Goal: Transaction & Acquisition: Obtain resource

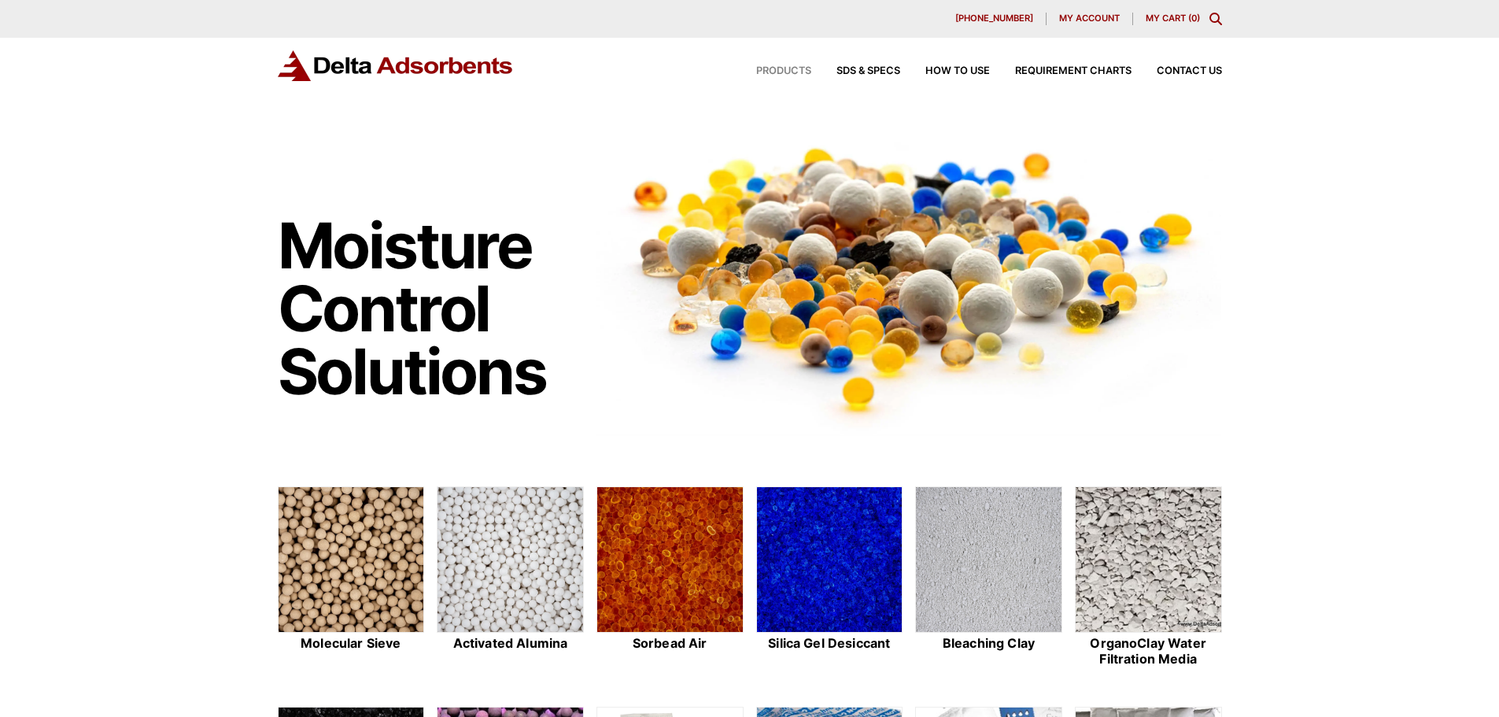
click at [795, 73] on span "Products" at bounding box center [783, 71] width 55 height 10
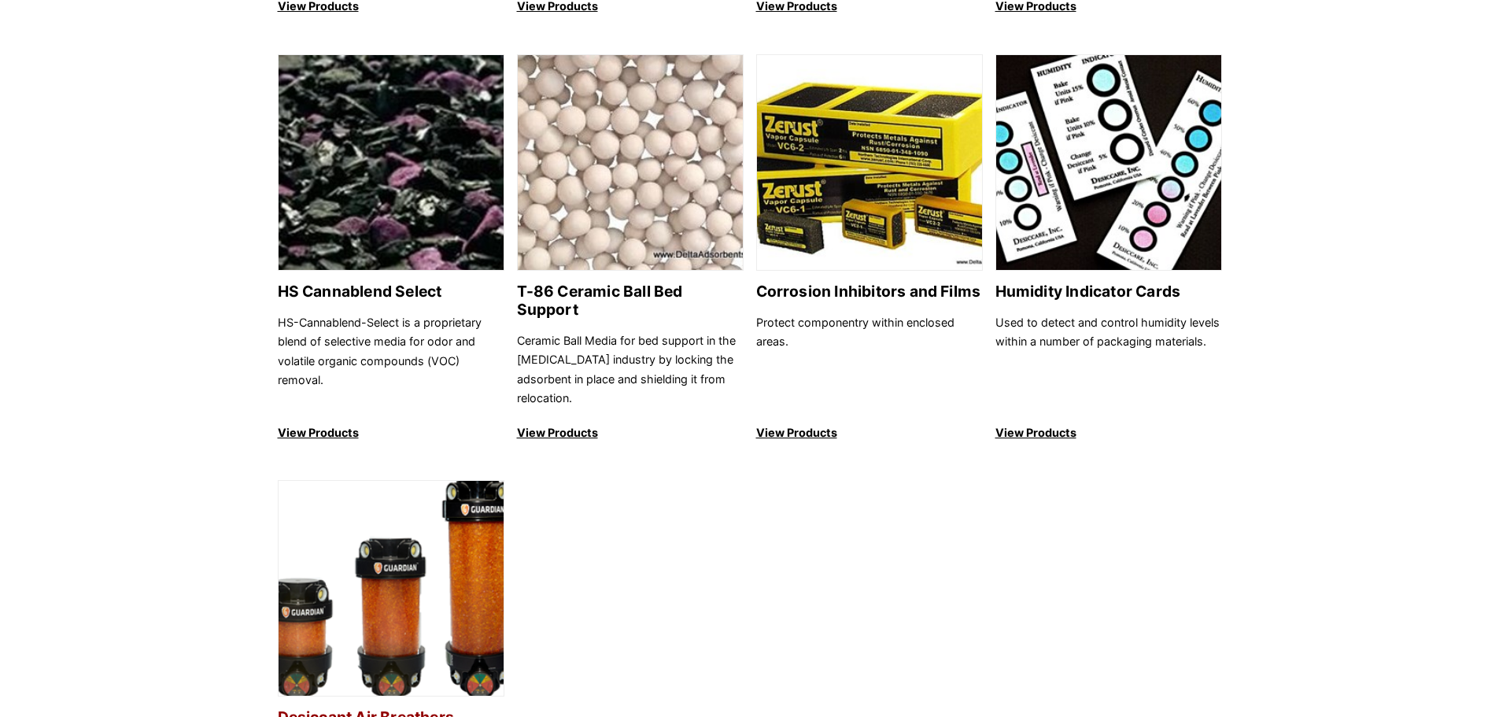
scroll to position [1574, 0]
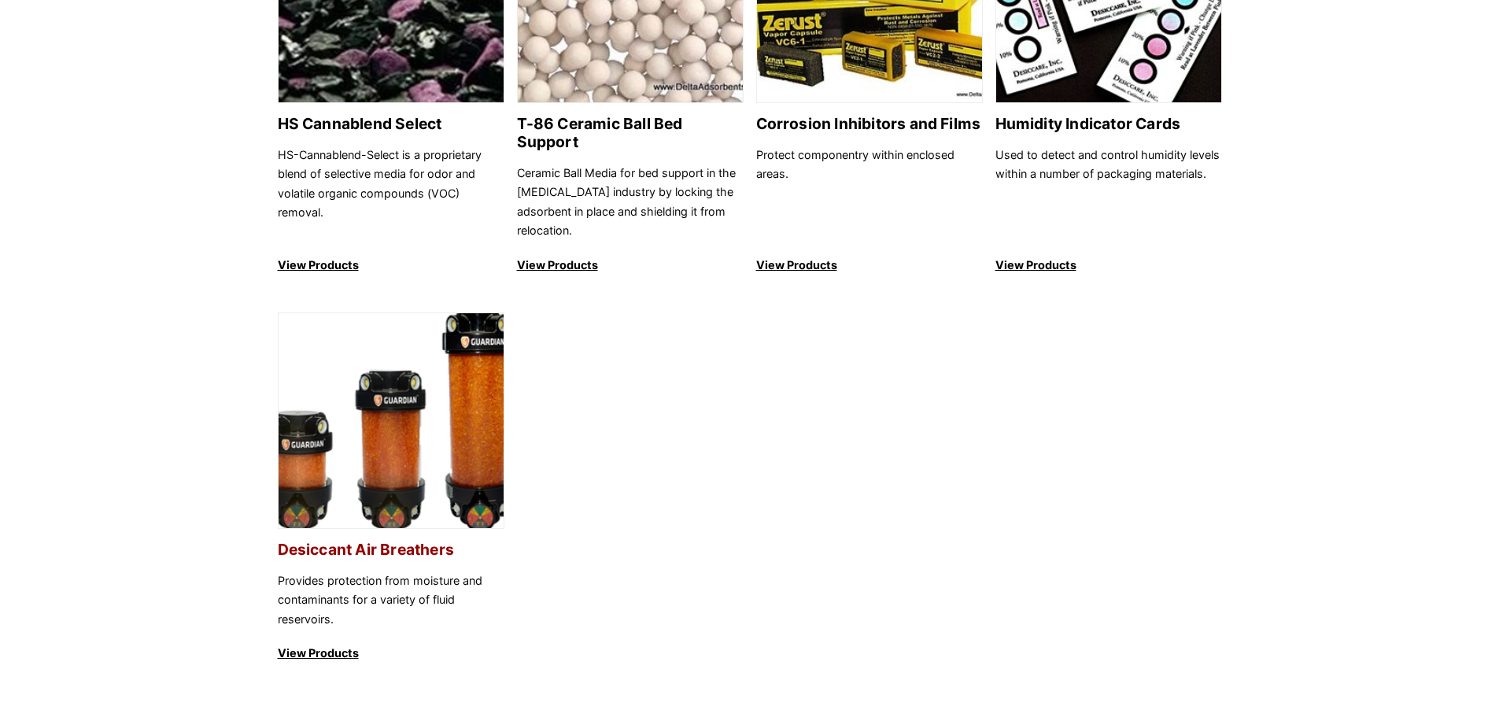
click at [397, 467] on img at bounding box center [391, 421] width 225 height 216
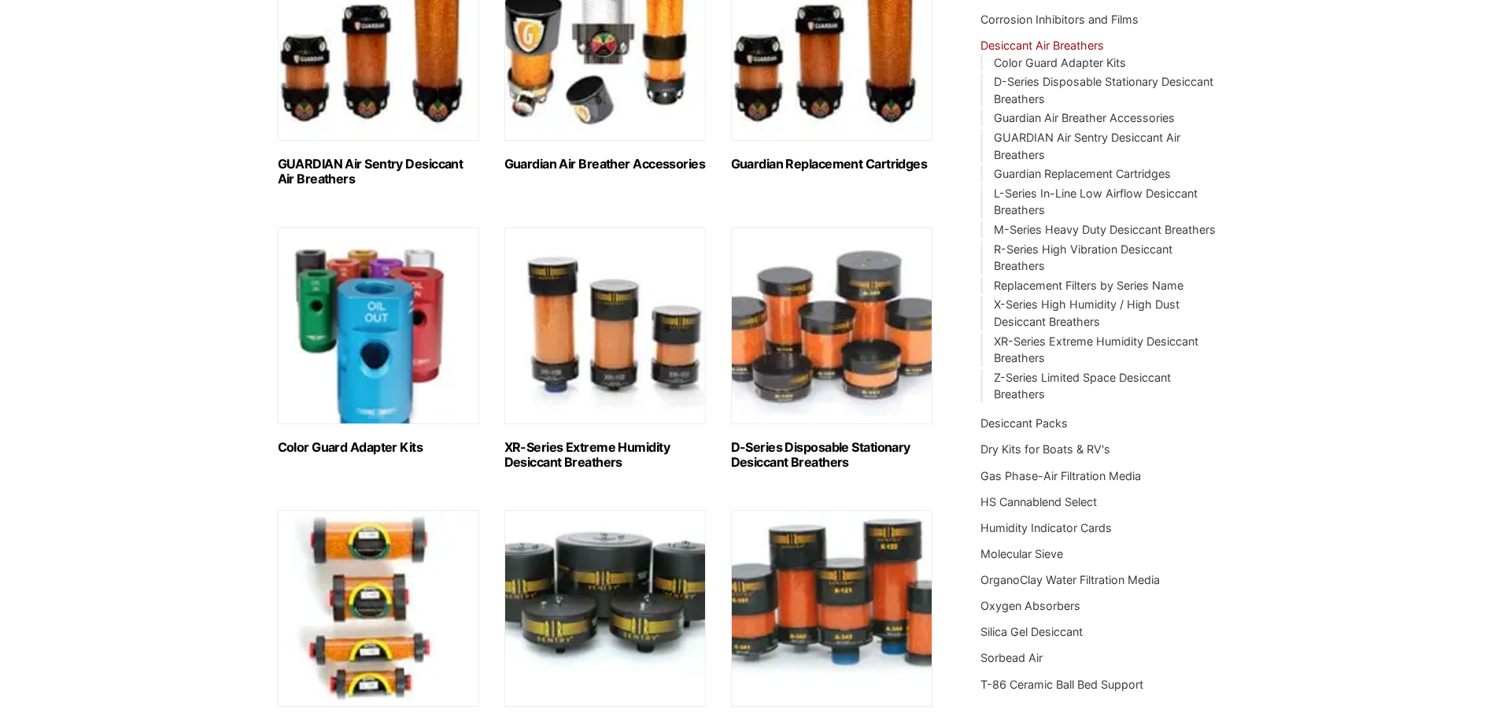
scroll to position [315, 0]
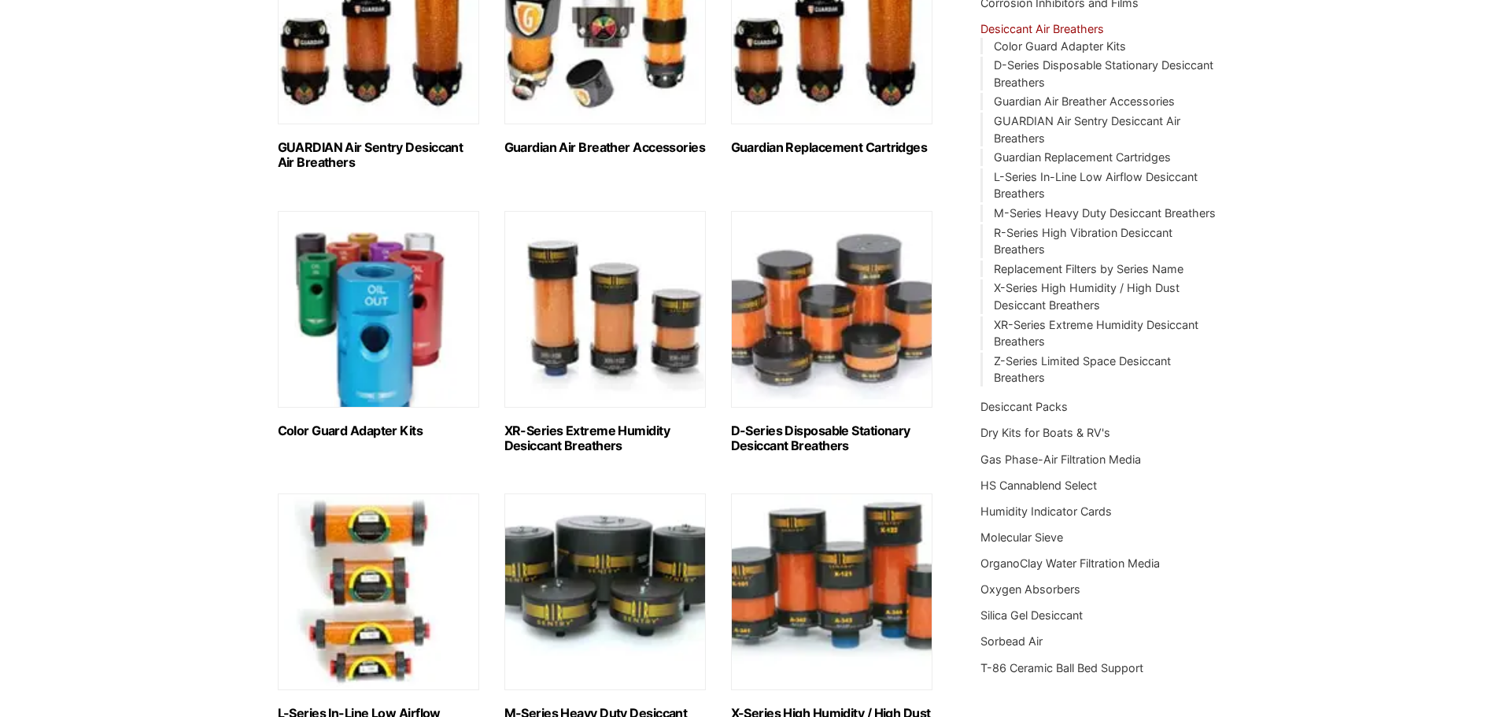
click at [347, 574] on img "Visit product category L-Series In-Line Low Airflow Desiccant Breathers" at bounding box center [378, 591] width 201 height 197
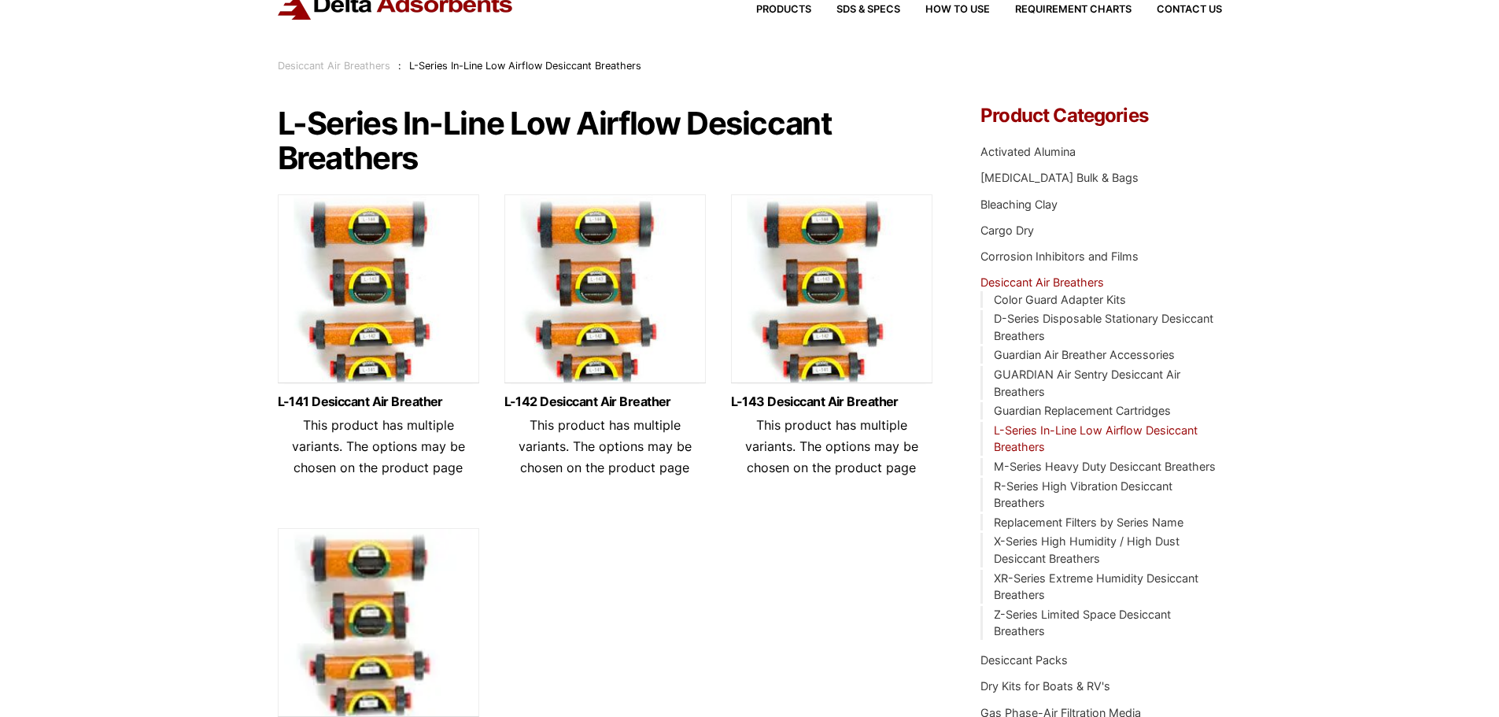
scroll to position [79, 0]
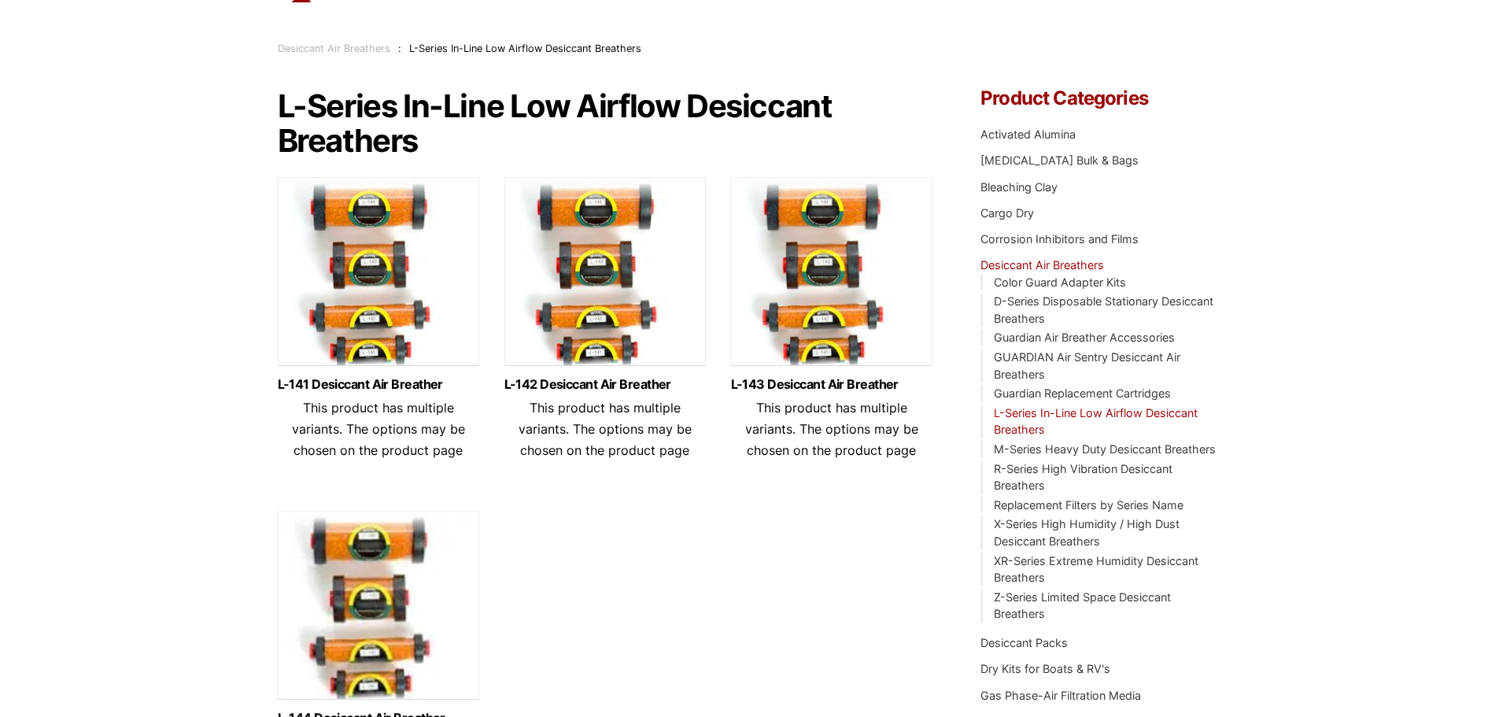
click at [360, 431] on span "This product has multiple variants. The options may be chosen on the product pa…" at bounding box center [378, 429] width 173 height 58
click at [380, 306] on img at bounding box center [378, 275] width 201 height 197
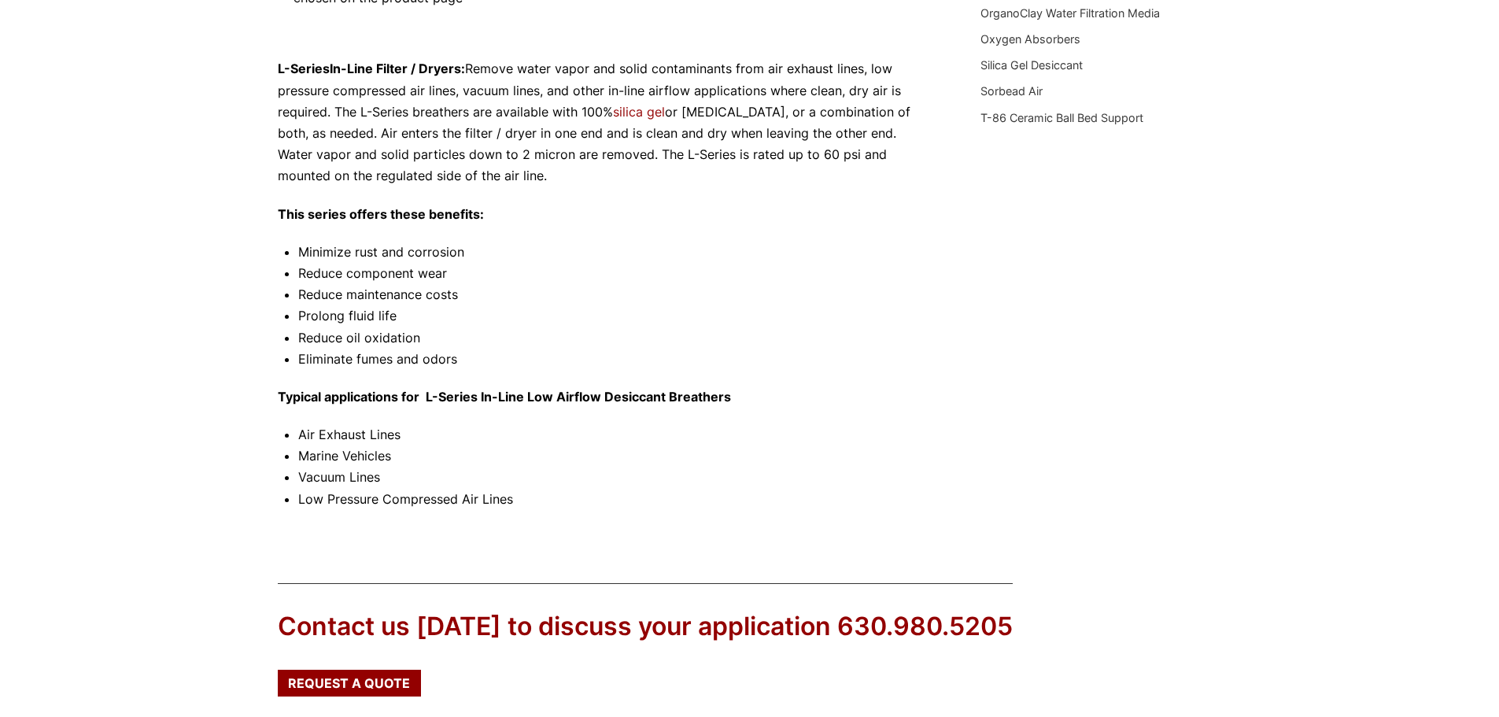
scroll to position [866, 0]
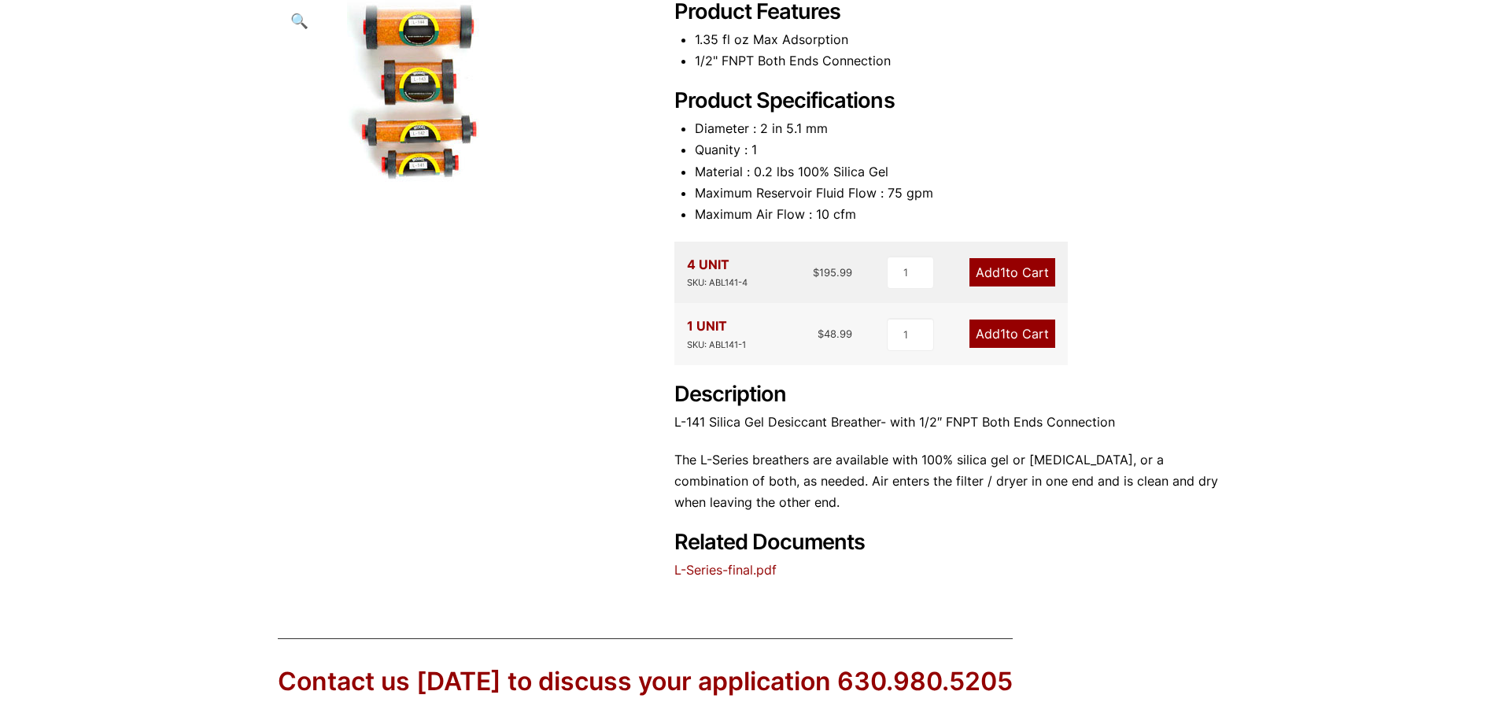
scroll to position [236, 0]
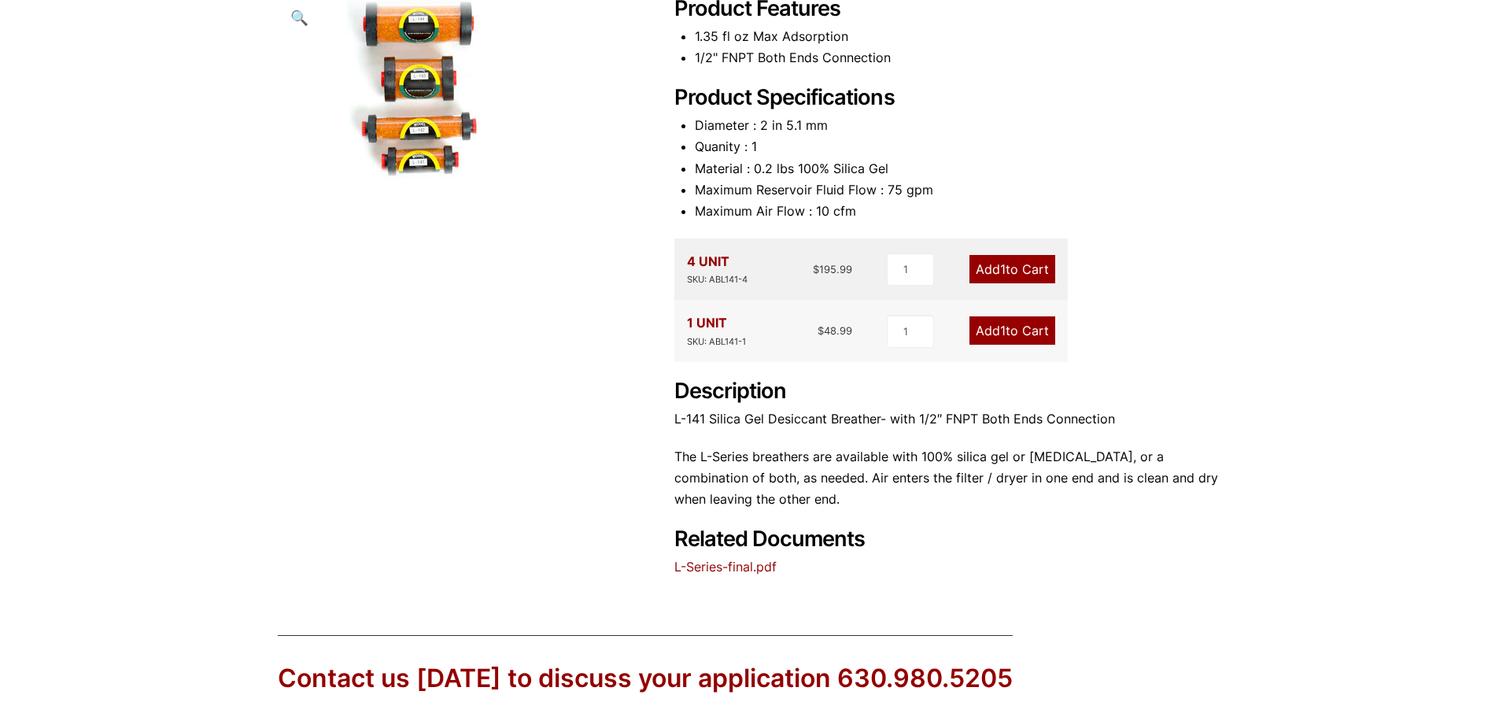
click at [760, 564] on link "L-Series-final.pdf" at bounding box center [726, 567] width 102 height 16
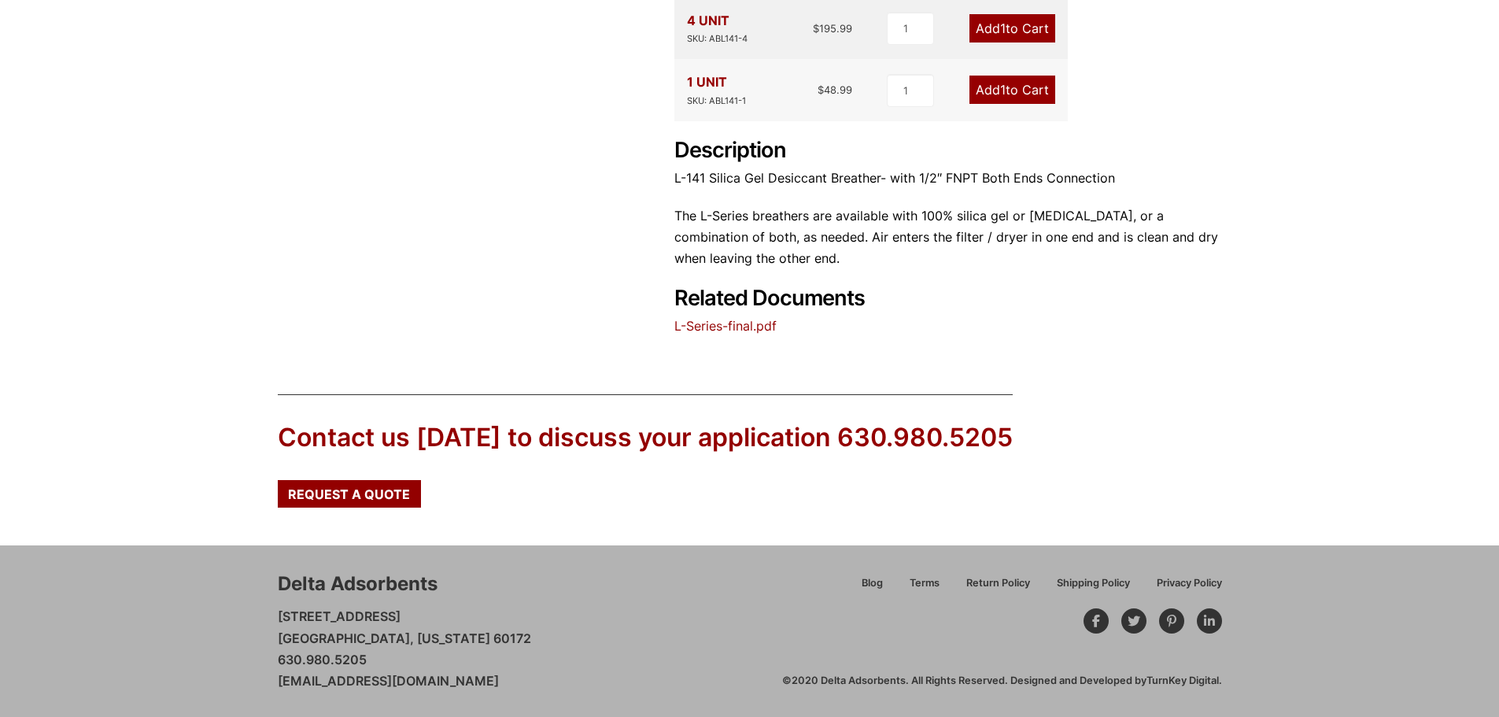
scroll to position [0, 0]
